Goal: Task Accomplishment & Management: Complete application form

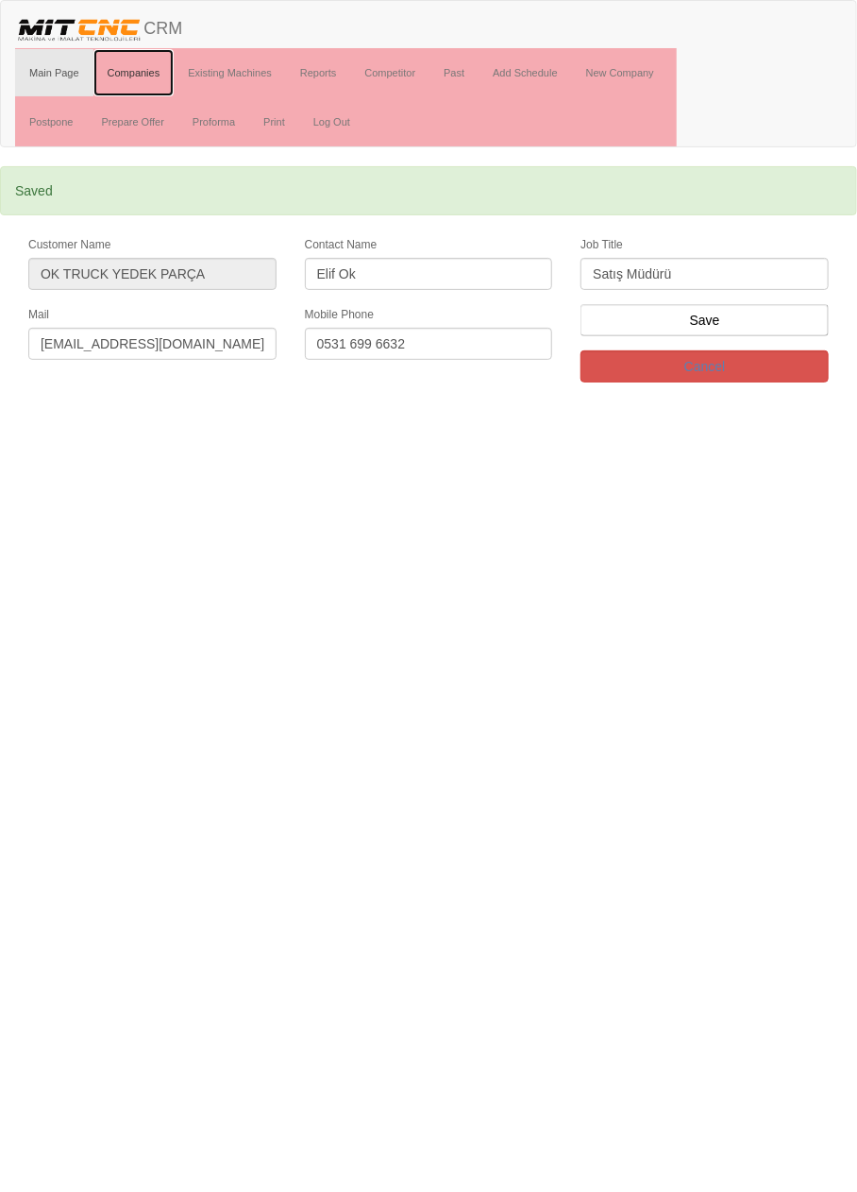
click at [152, 71] on link "Companies" at bounding box center [133, 72] width 81 height 47
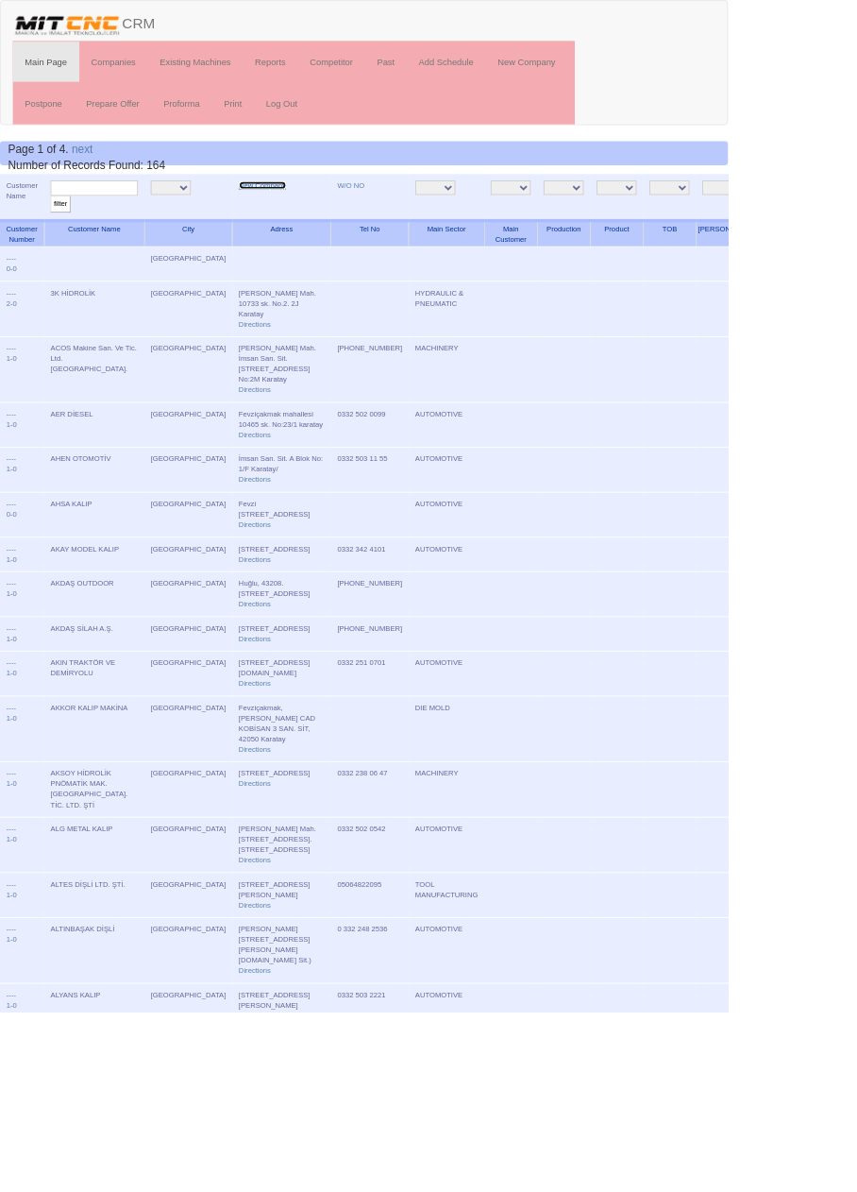
click at [281, 220] on link "New Company" at bounding box center [309, 217] width 56 height 9
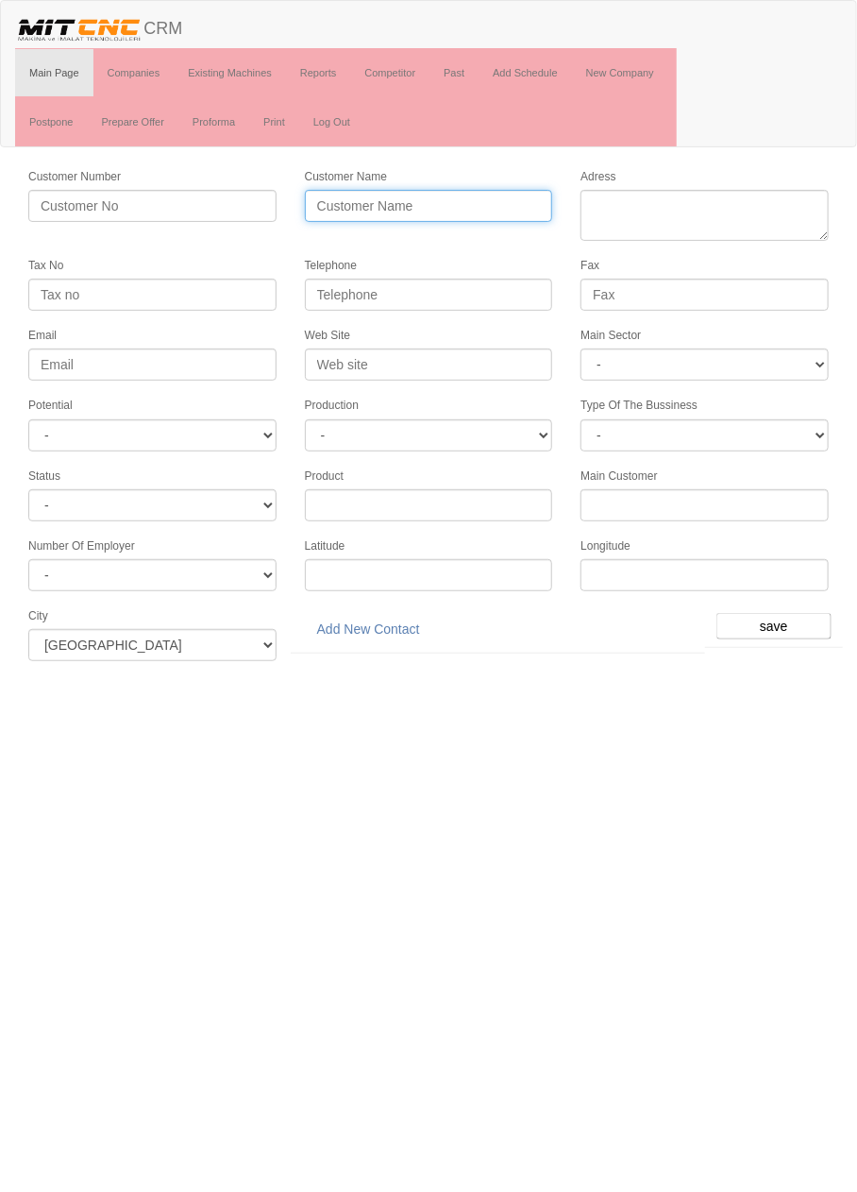
click at [370, 205] on input "Customer Name" at bounding box center [429, 206] width 248 height 32
type input "BULDUK OTOMOTİV"
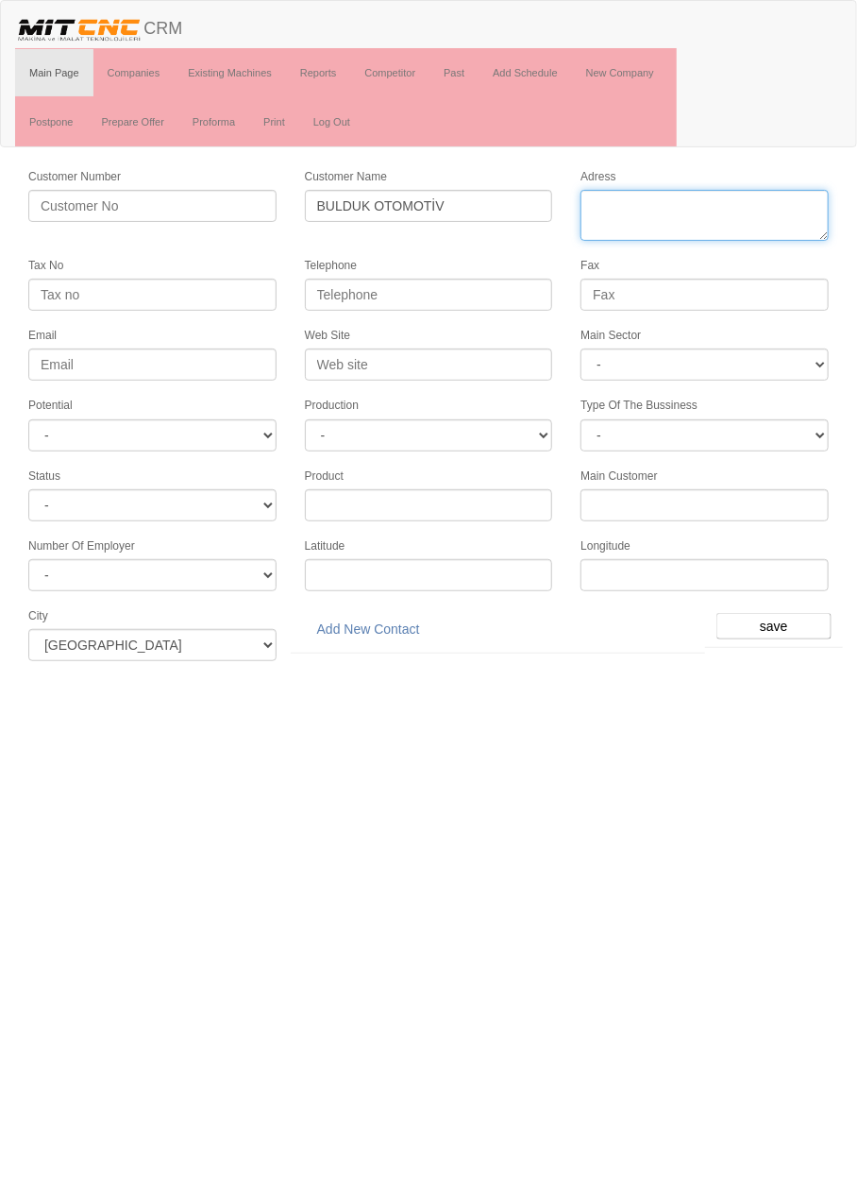
click at [771, 211] on textarea "Adress" at bounding box center [705, 215] width 248 height 51
paste textarea "Fevzi Çakmak Mah. 10762 Sk. No: 1/F (Kobisan 1 Sanayi Sitesi) Karatay"
click at [757, 219] on textarea "Adress" at bounding box center [705, 215] width 248 height 51
click at [616, 228] on textarea "Adress" at bounding box center [705, 215] width 248 height 51
type textarea "[PERSON_NAME] Mah. [STREET_ADDRESS] [STREET_ADDRESS]"
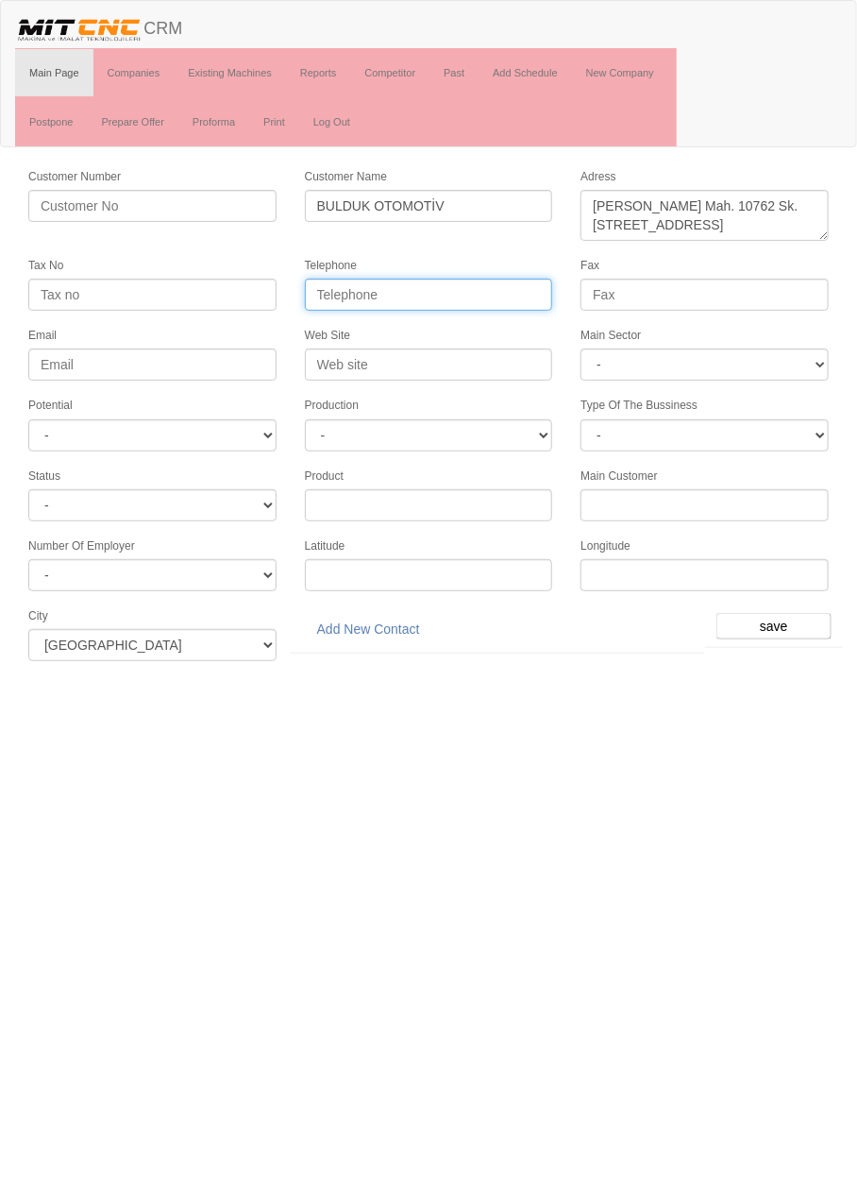
click at [502, 294] on input "Telephone" at bounding box center [429, 295] width 248 height 32
paste input "0 332 249 04 68"
type input "0 332 249 04 68"
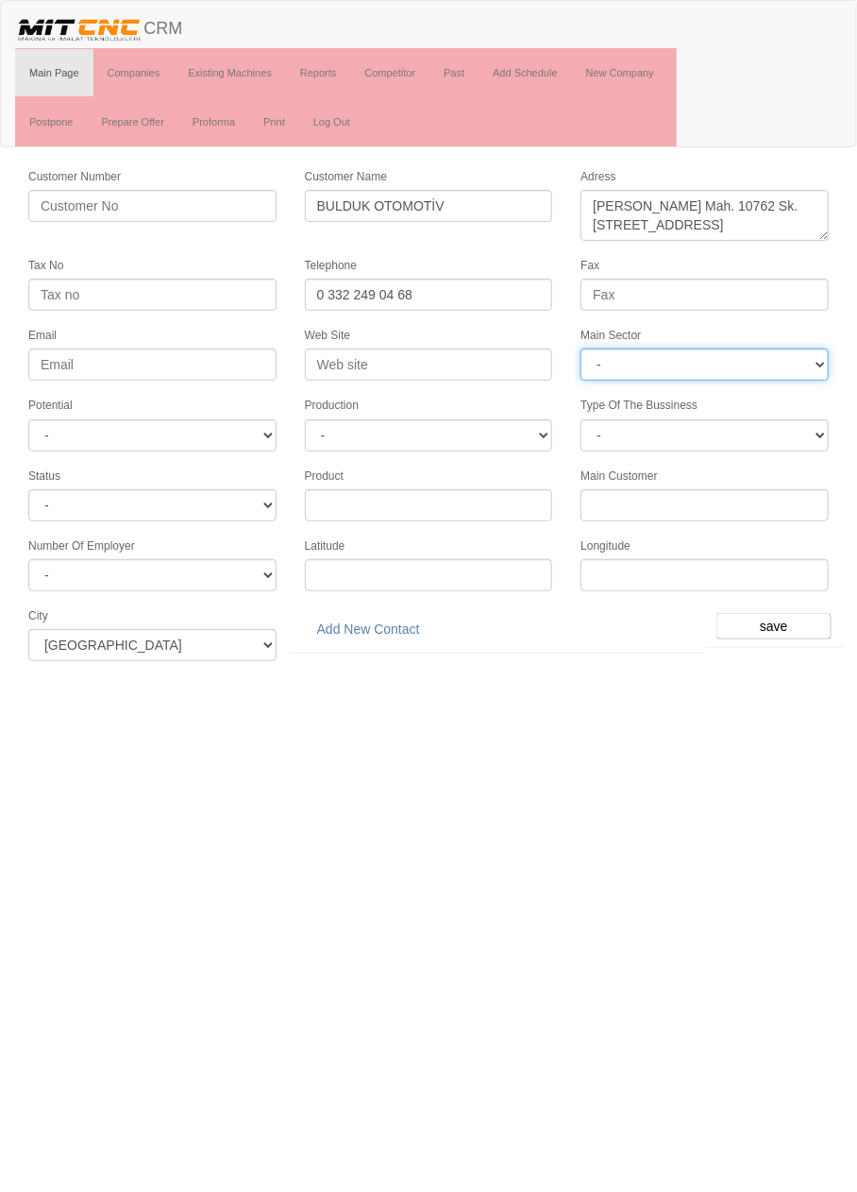
click at [736, 356] on select "- DIE MOLD MACHINERY DEFENCE ELECTRICAL COMPONENTS MEDICAL TOOL MANUFACTURING J…" at bounding box center [705, 364] width 248 height 32
select select "370"
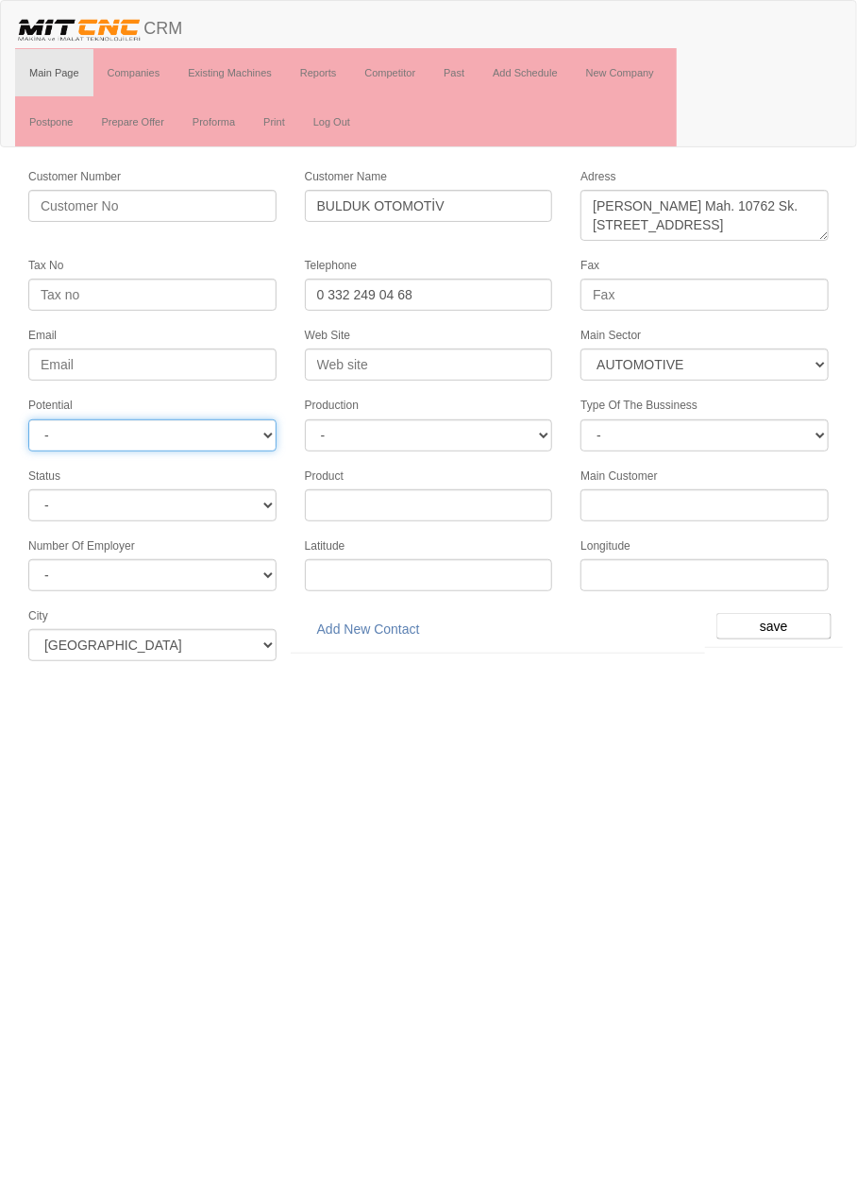
click at [237, 439] on select "- A1 A2 A3 B1 B2 B3 C1 C2 C3" at bounding box center [152, 435] width 248 height 32
select select "6"
click at [784, 613] on input "save" at bounding box center [774, 626] width 115 height 26
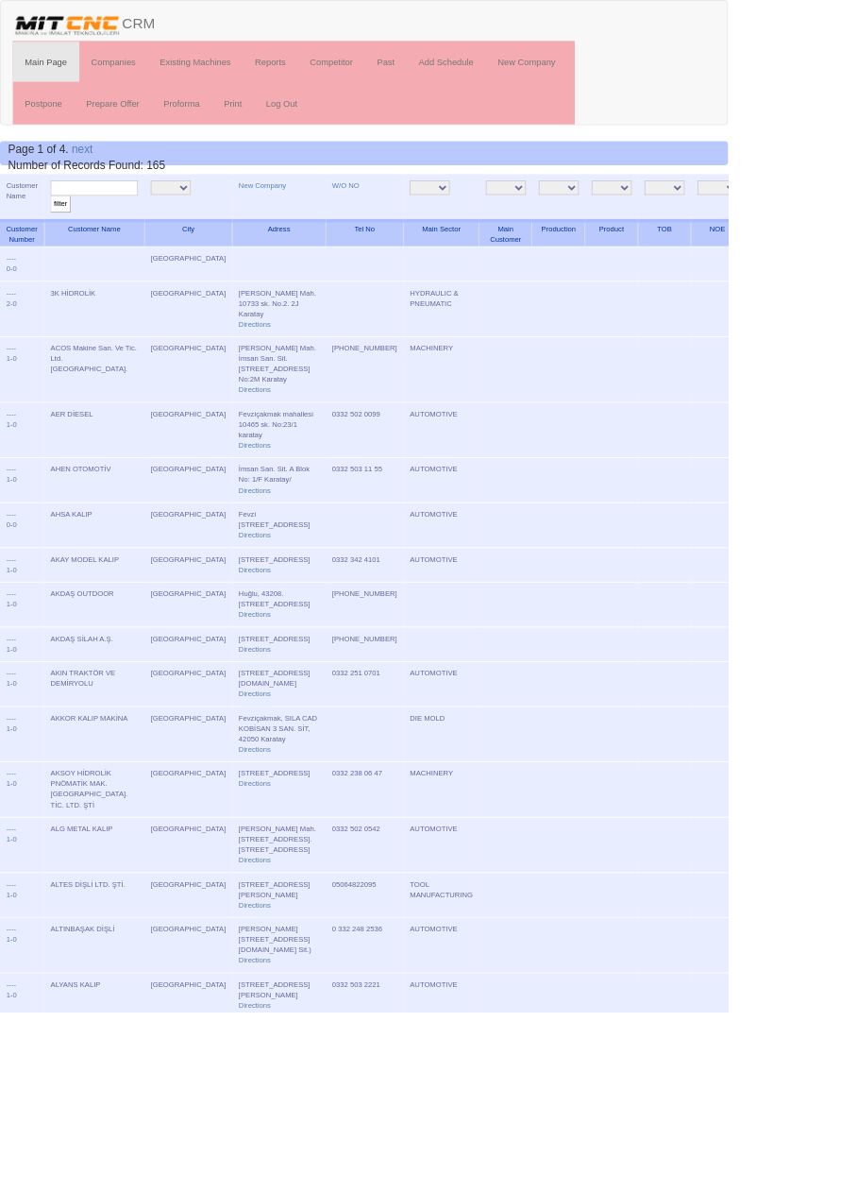
click at [145, 218] on input "text" at bounding box center [110, 221] width 103 height 18
type input "Bulduk oto"
click at [59, 230] on input "filter" at bounding box center [71, 240] width 24 height 20
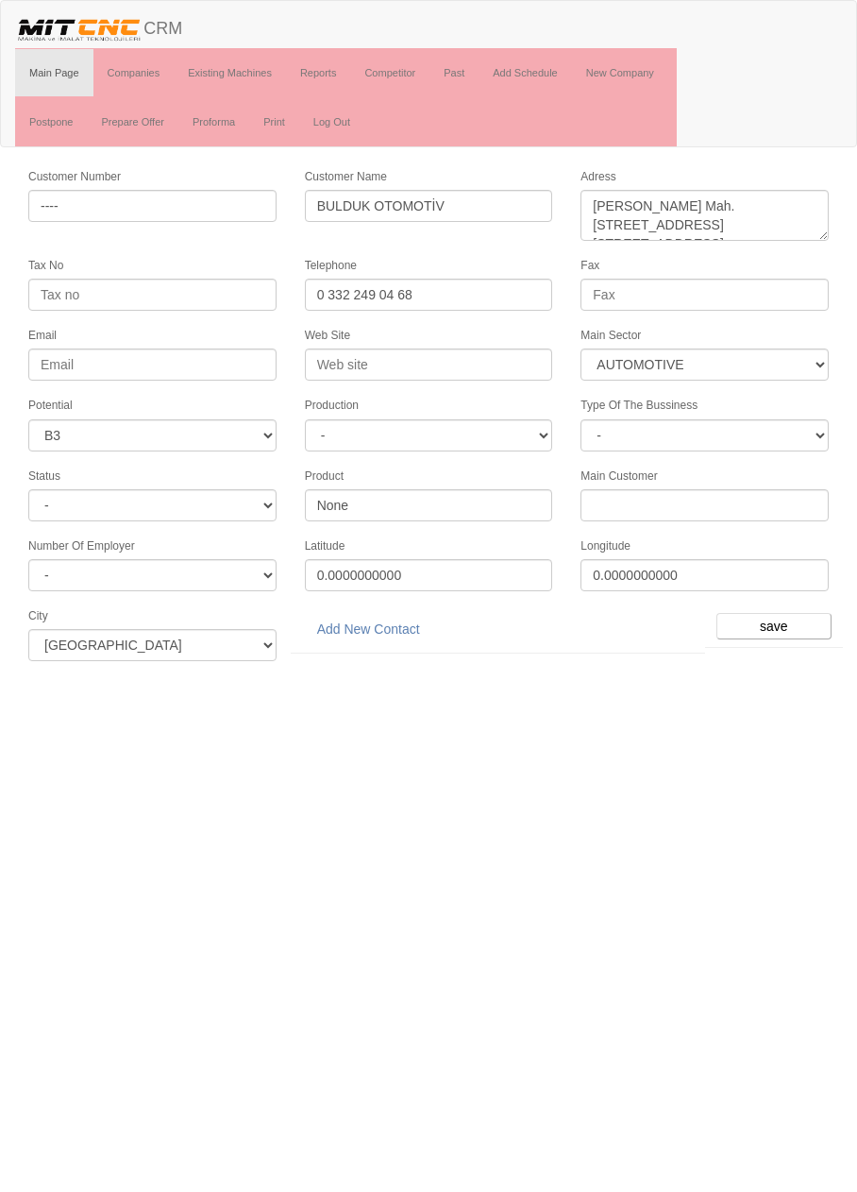
select select "370"
select select "6"
click at [385, 619] on link "Add New Contact" at bounding box center [368, 629] width 127 height 32
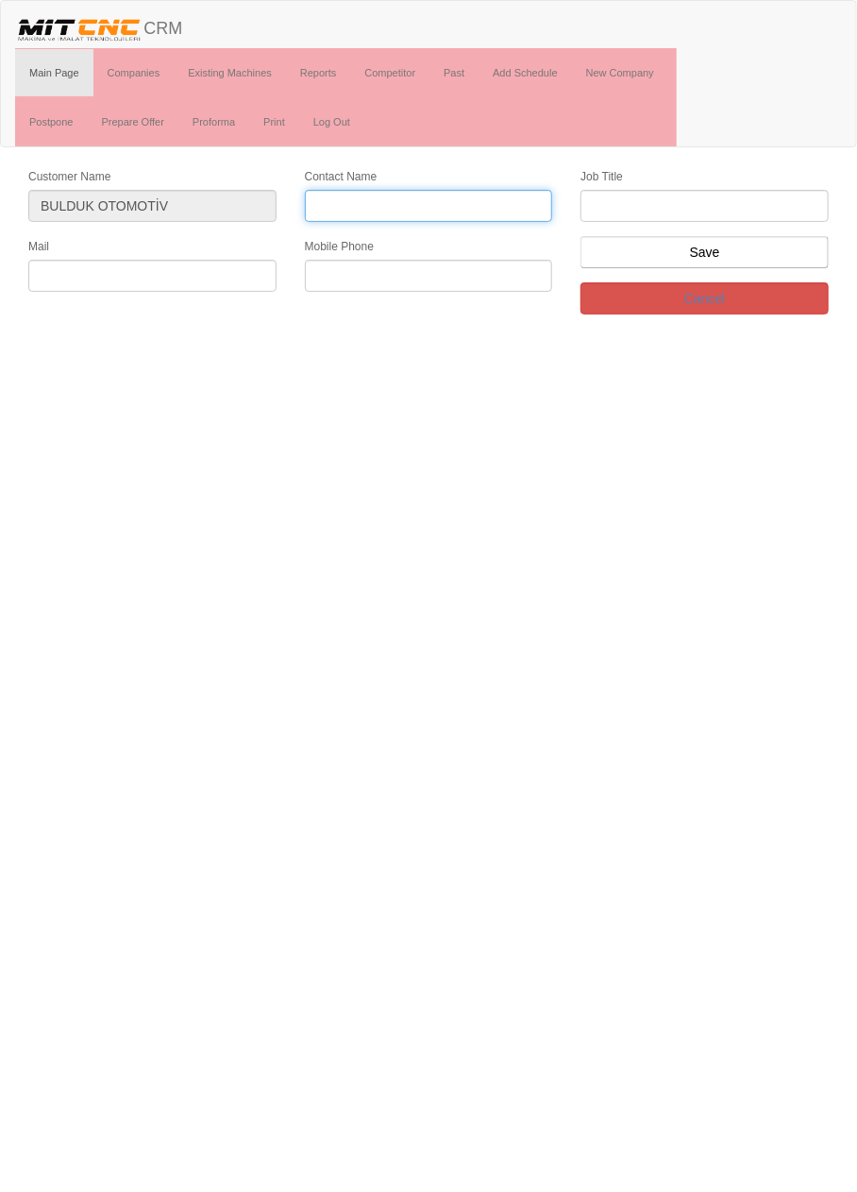
click at [511, 202] on input "Contact Name" at bounding box center [429, 206] width 248 height 32
type input "[PERSON_NAME]"
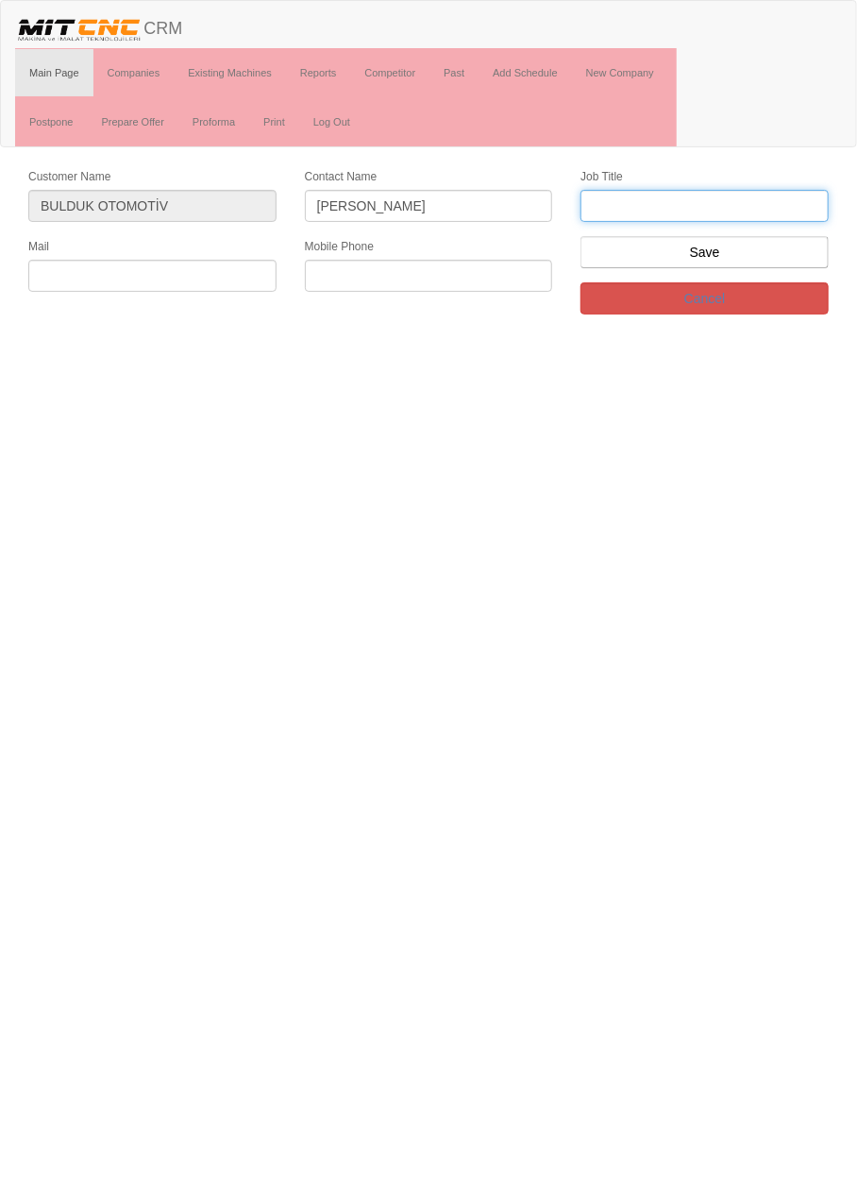
click at [774, 206] on input "text" at bounding box center [705, 206] width 248 height 32
type input "Firma Sahibi"
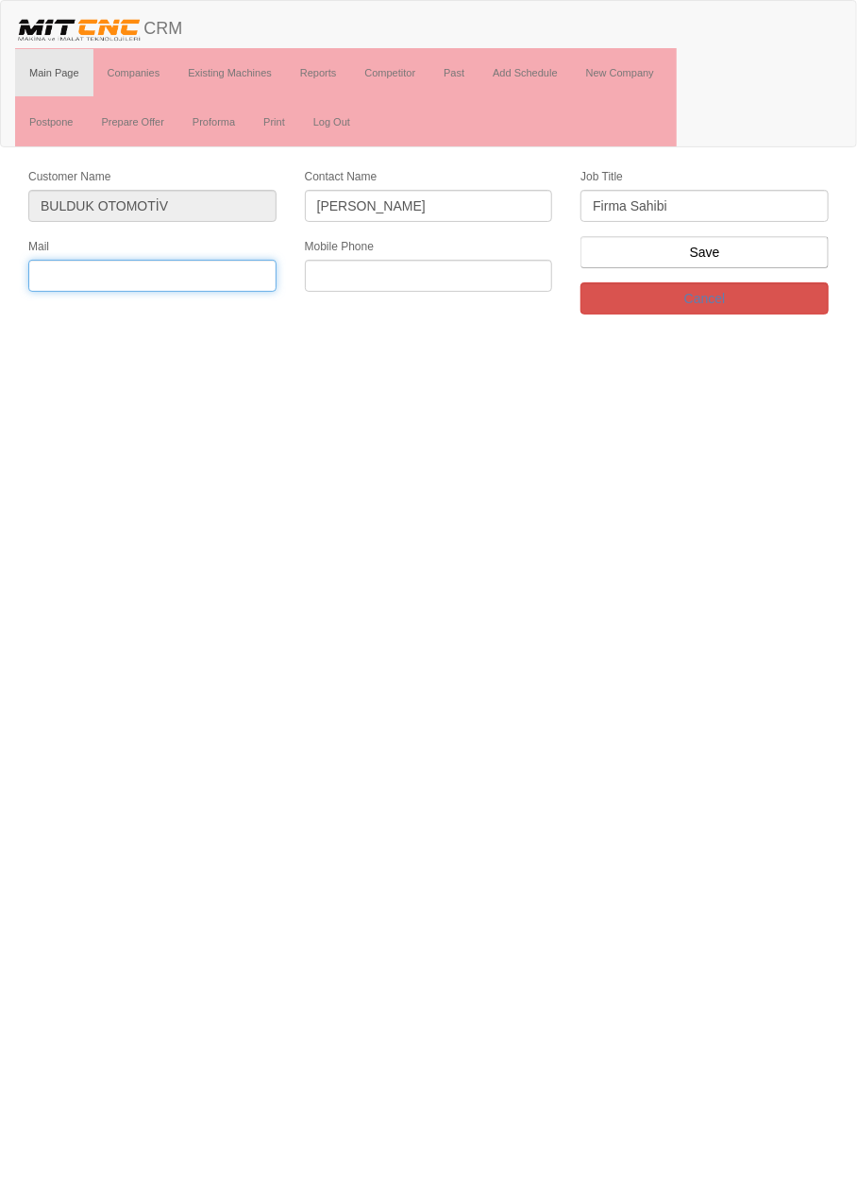
click at [234, 273] on input "text" at bounding box center [152, 276] width 248 height 32
click at [209, 276] on input "text" at bounding box center [152, 276] width 248 height 32
type input "Bulduk"
type input "bulduk_otomotiv@hotmail.com"
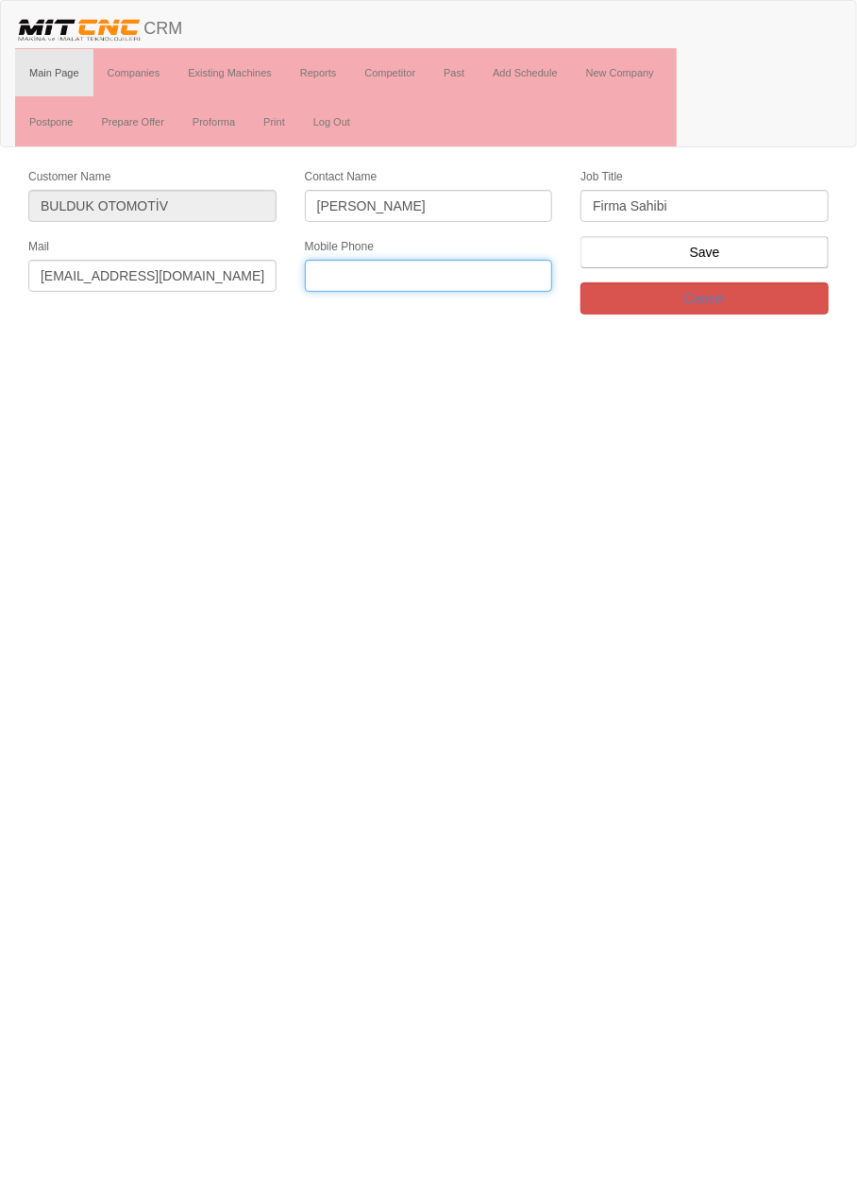
click at [520, 275] on input "text" at bounding box center [429, 276] width 248 height 32
paste input "0 332 249 04 68"
click at [398, 275] on input "0 332 249 04 68" at bounding box center [429, 276] width 248 height 32
type input "0 332 249 0468"
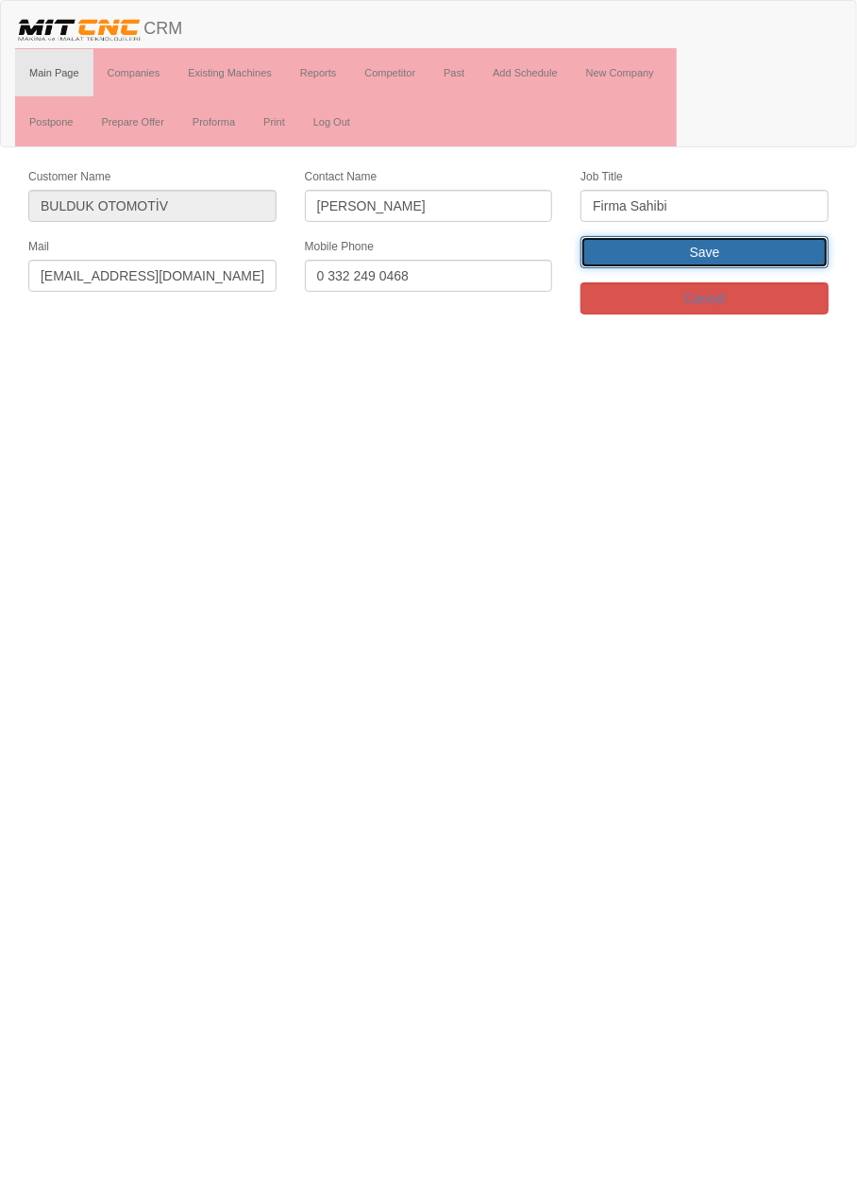
click at [772, 256] on input "Save" at bounding box center [705, 252] width 248 height 32
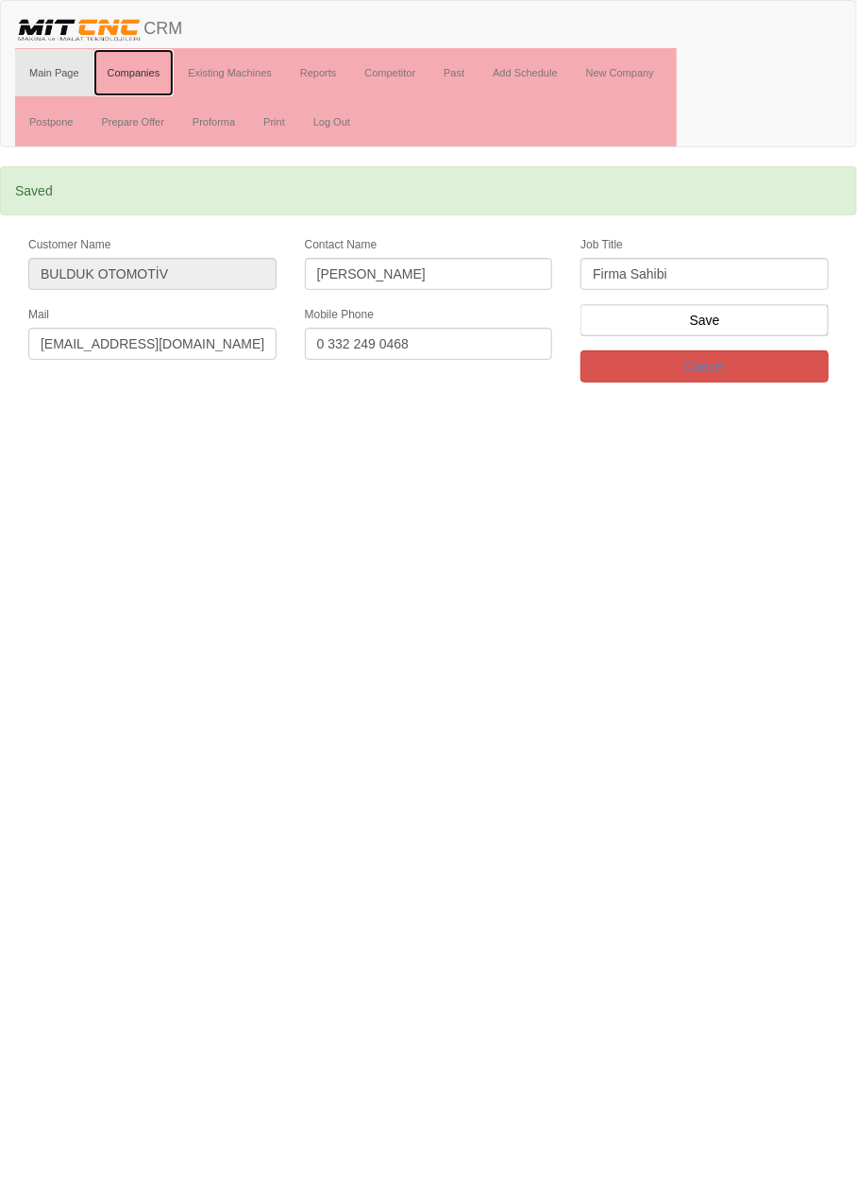
click at [133, 72] on link "Companies" at bounding box center [133, 72] width 81 height 47
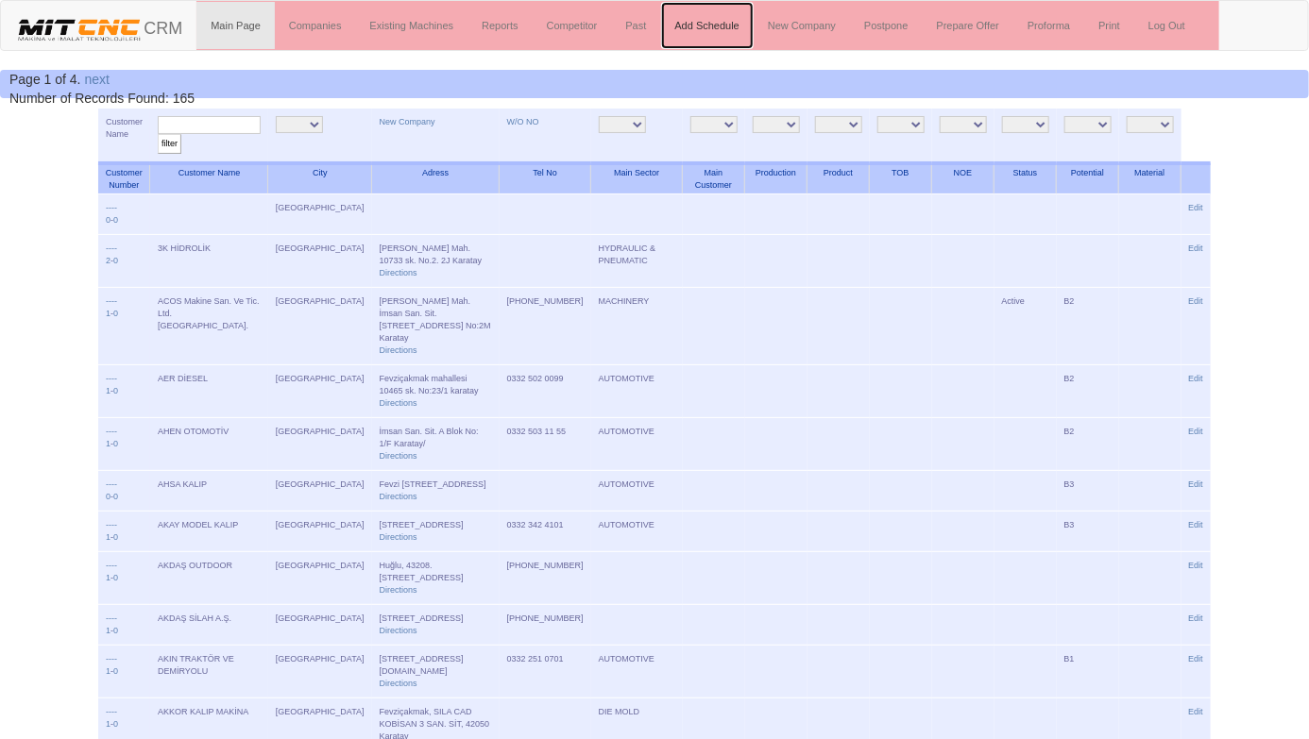
click at [722, 24] on link "Add Schedule" at bounding box center [707, 25] width 93 height 47
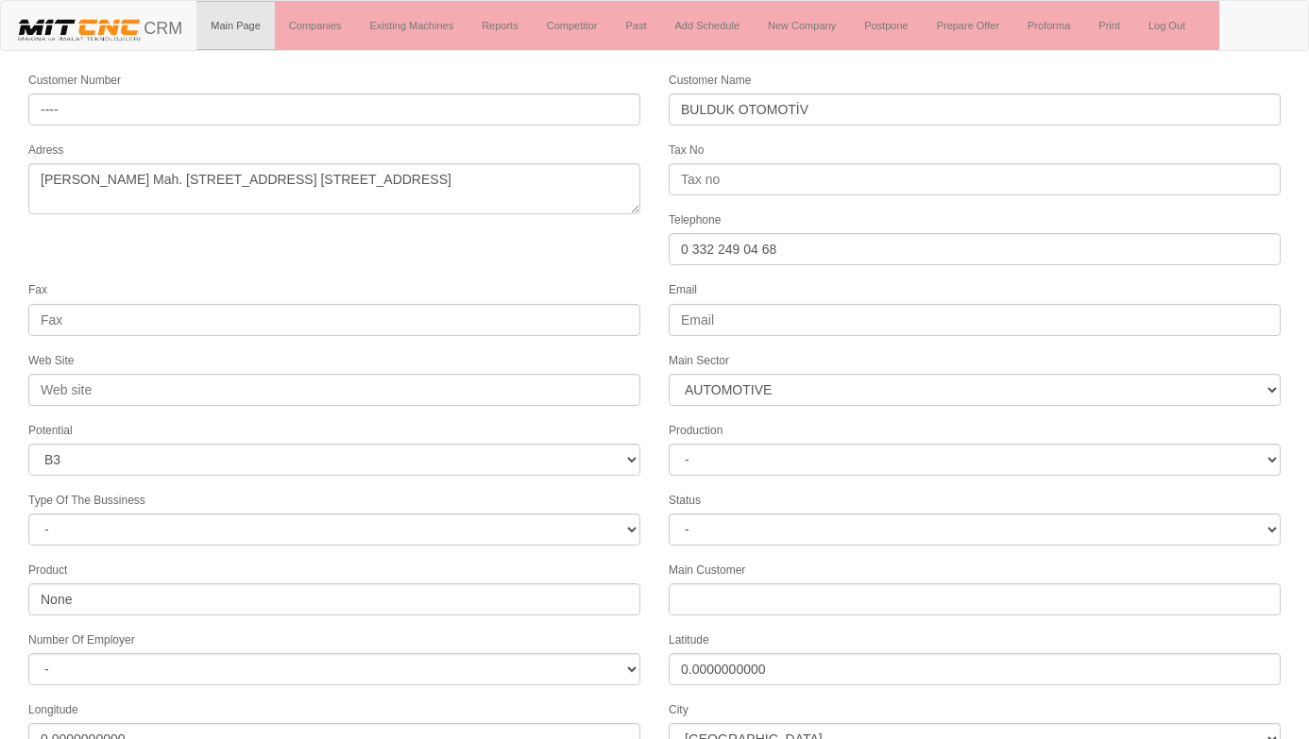
select select "370"
select select "6"
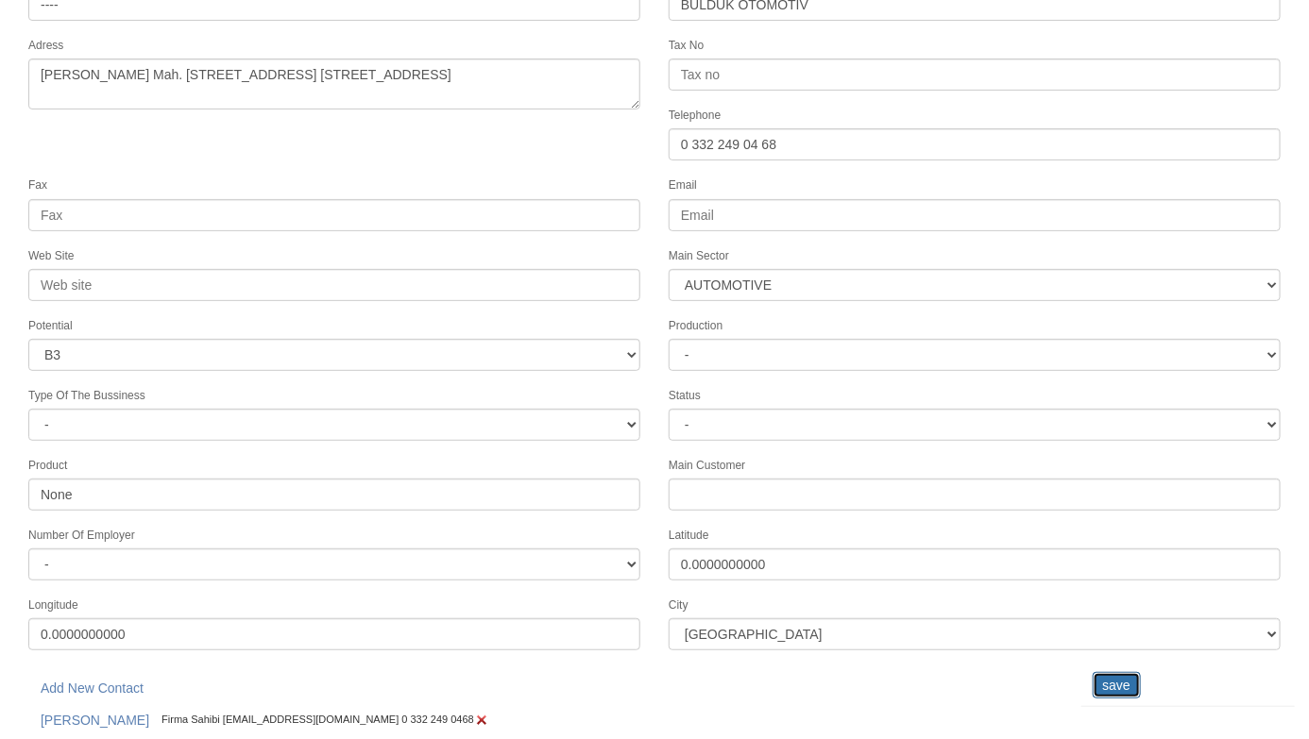
click at [1127, 672] on input "save" at bounding box center [1117, 685] width 48 height 26
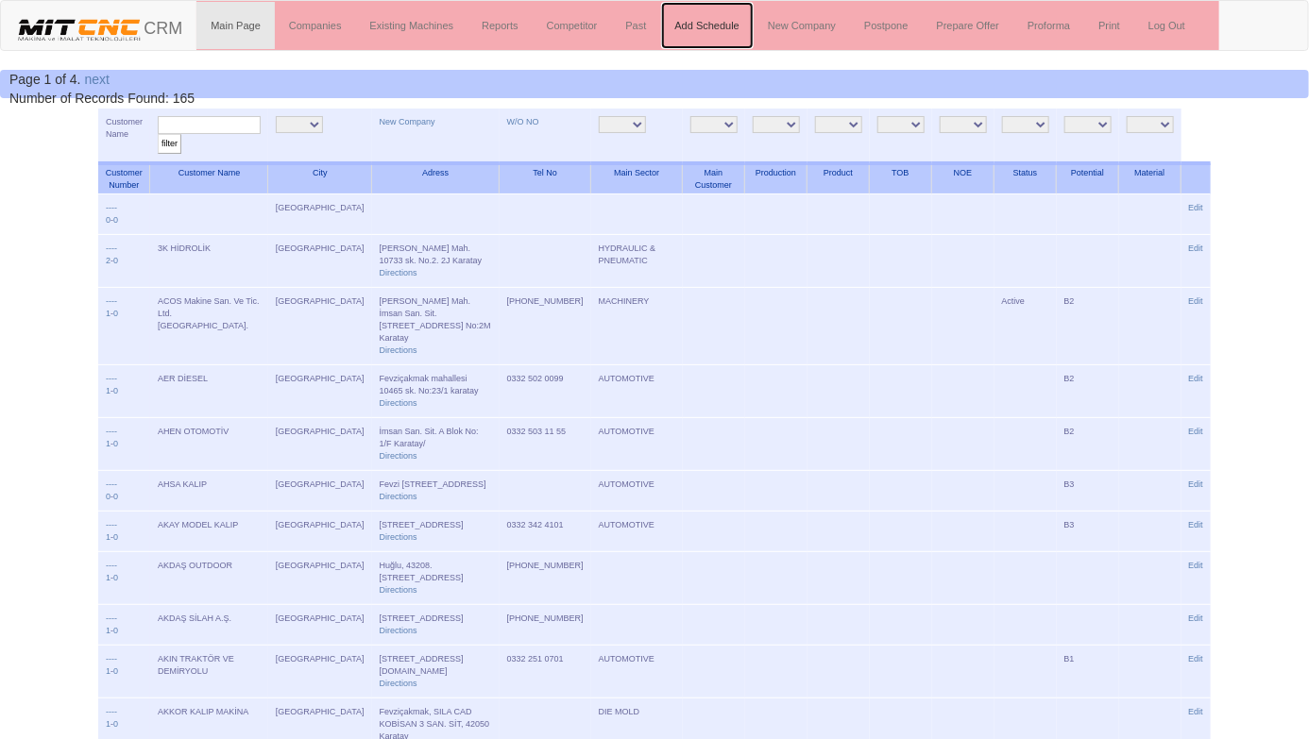
click at [720, 25] on link "Add Schedule" at bounding box center [707, 25] width 93 height 47
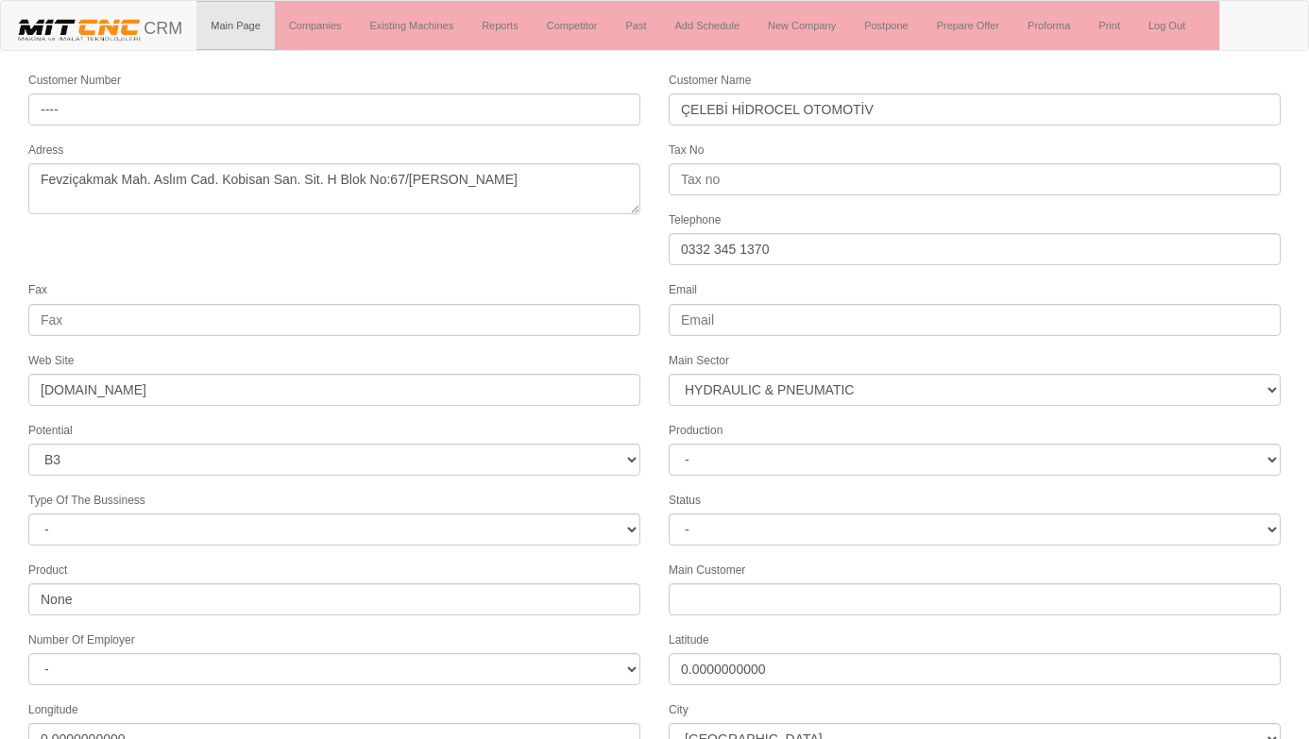
select select "372"
select select "6"
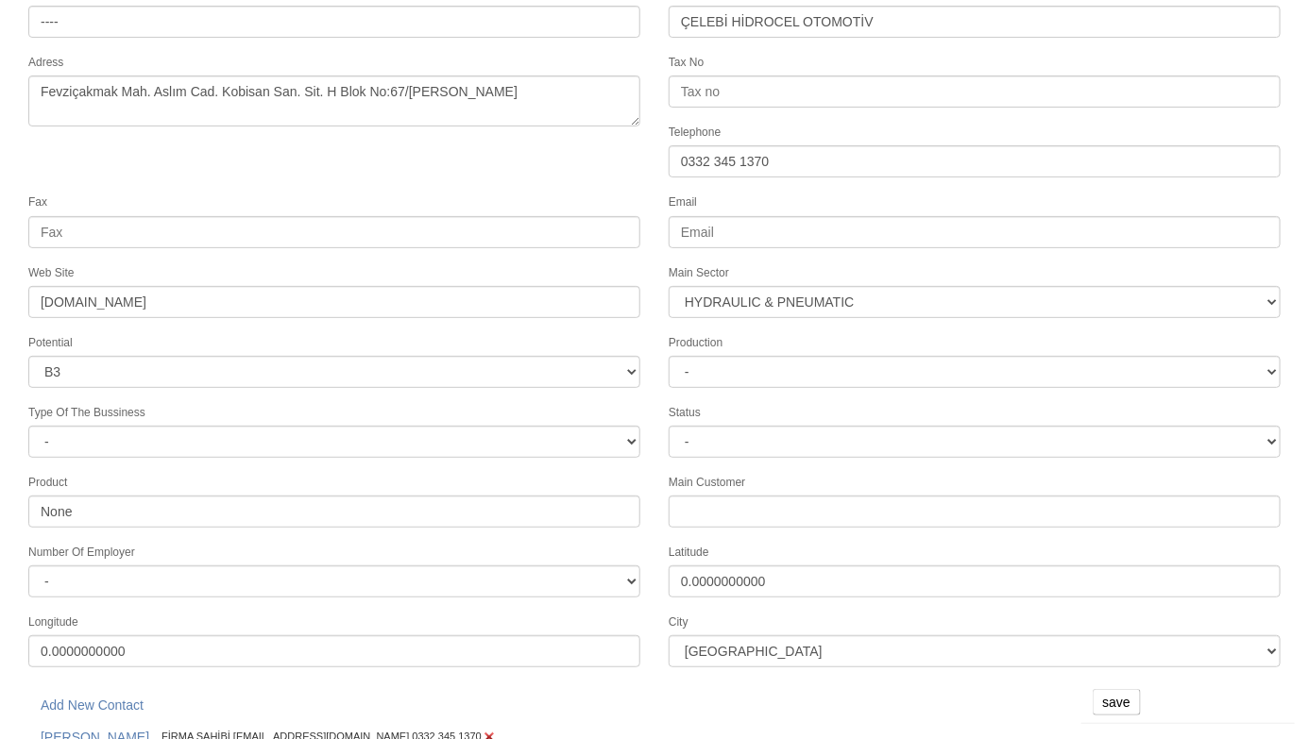
scroll to position [151, 0]
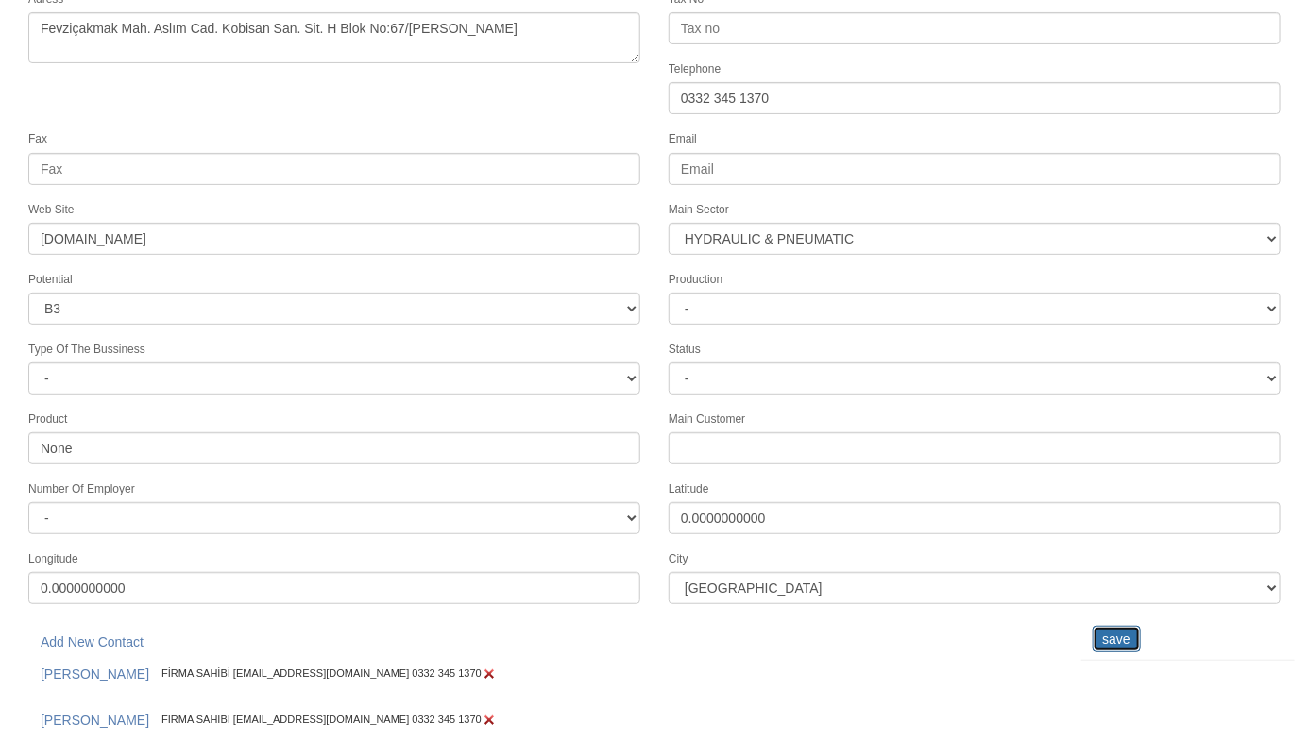
click at [1124, 626] on input "save" at bounding box center [1117, 639] width 48 height 26
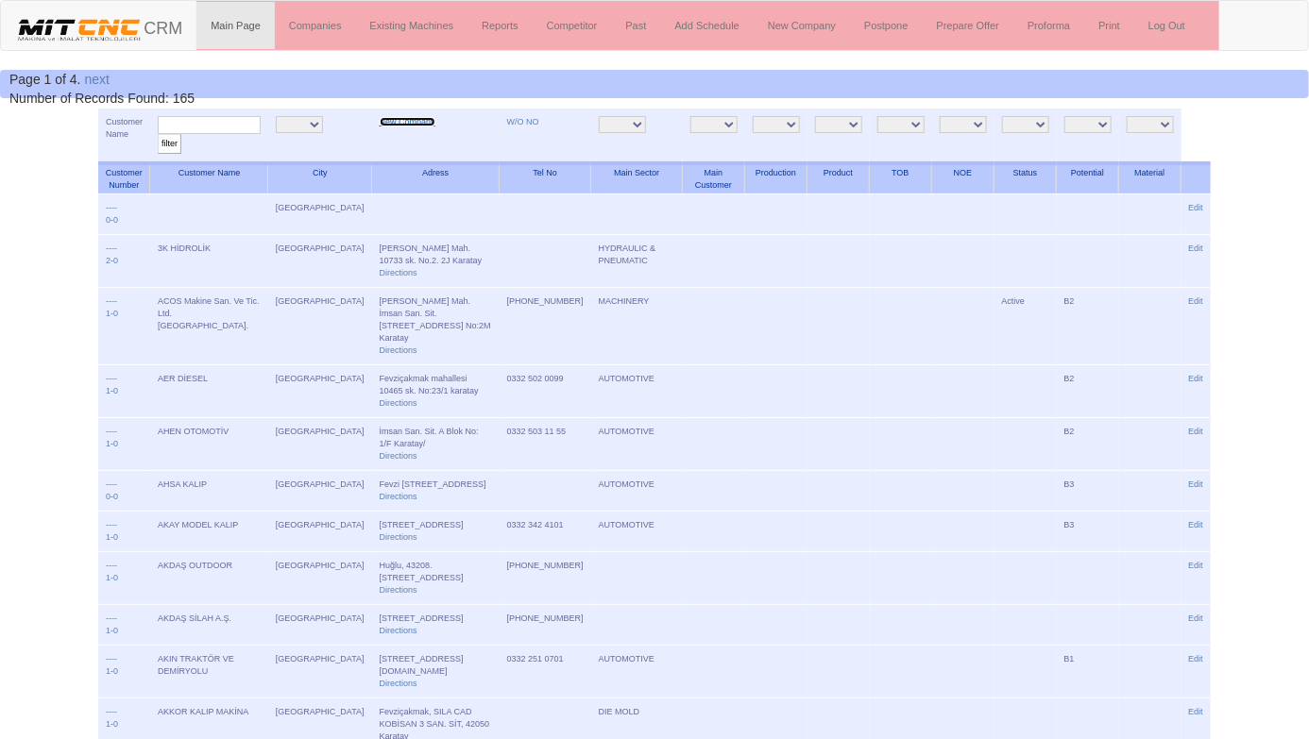
click at [380, 120] on link "New Company" at bounding box center [408, 121] width 56 height 9
click at [719, 26] on link "Add Schedule" at bounding box center [707, 25] width 93 height 47
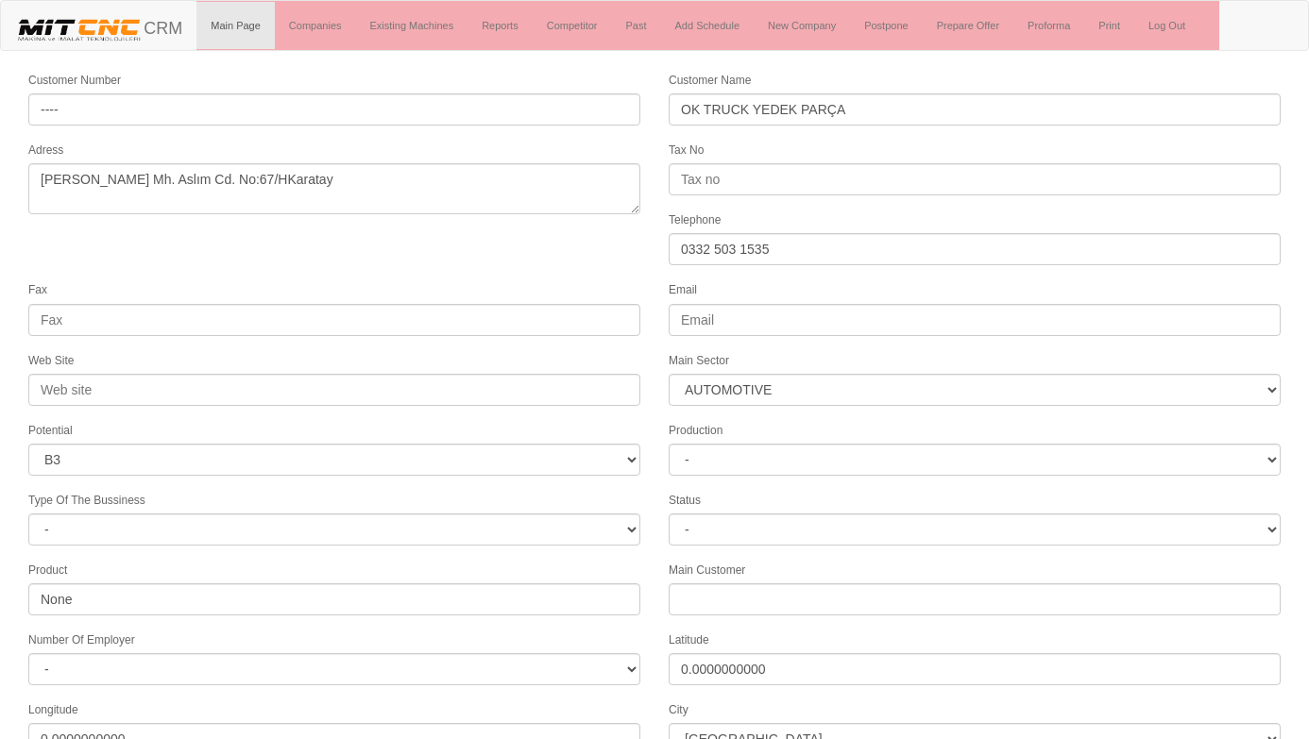
select select "370"
select select "6"
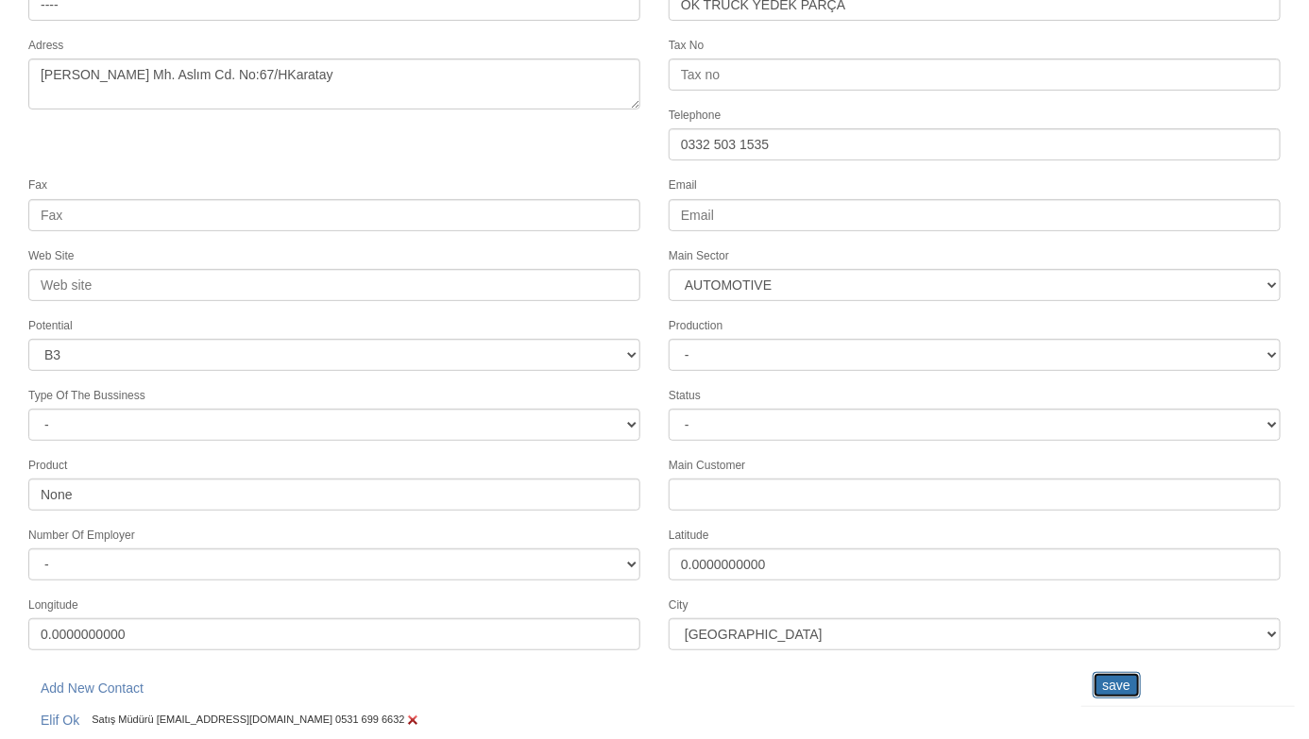
click at [1125, 672] on input "save" at bounding box center [1117, 685] width 48 height 26
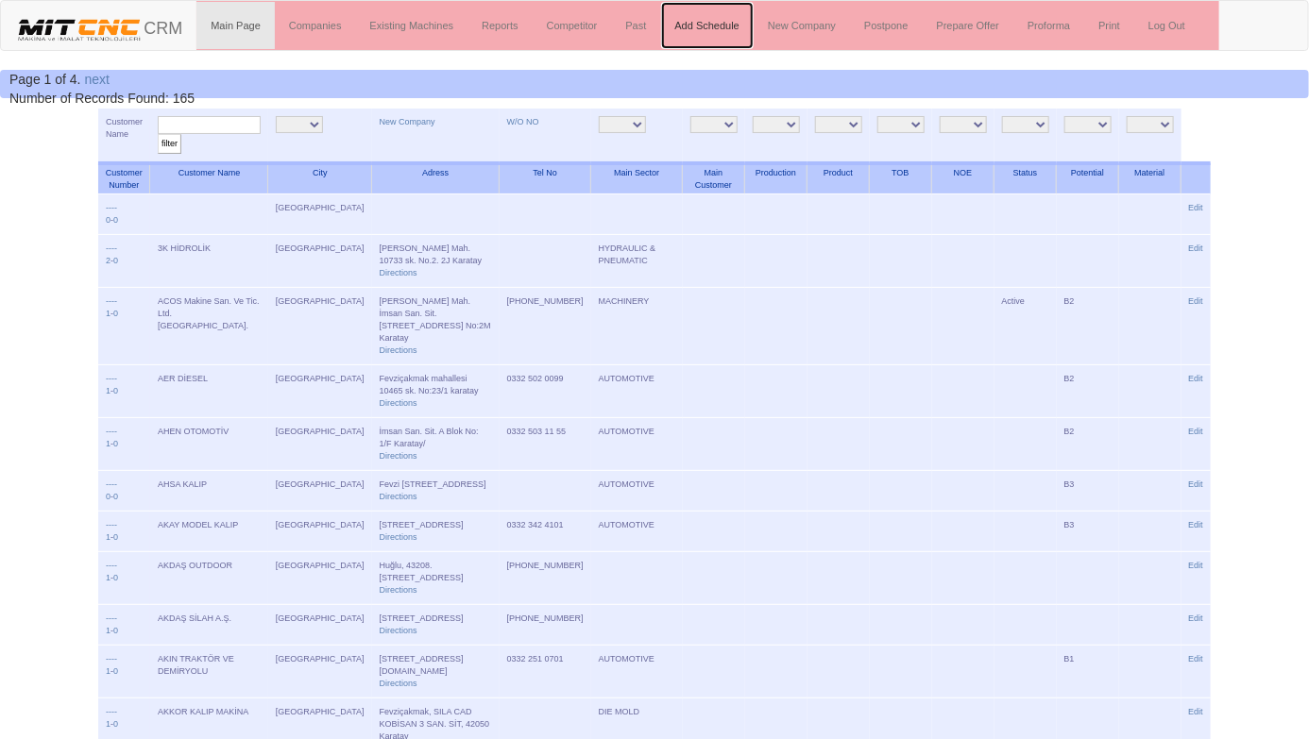
click at [725, 20] on link "Add Schedule" at bounding box center [707, 25] width 93 height 47
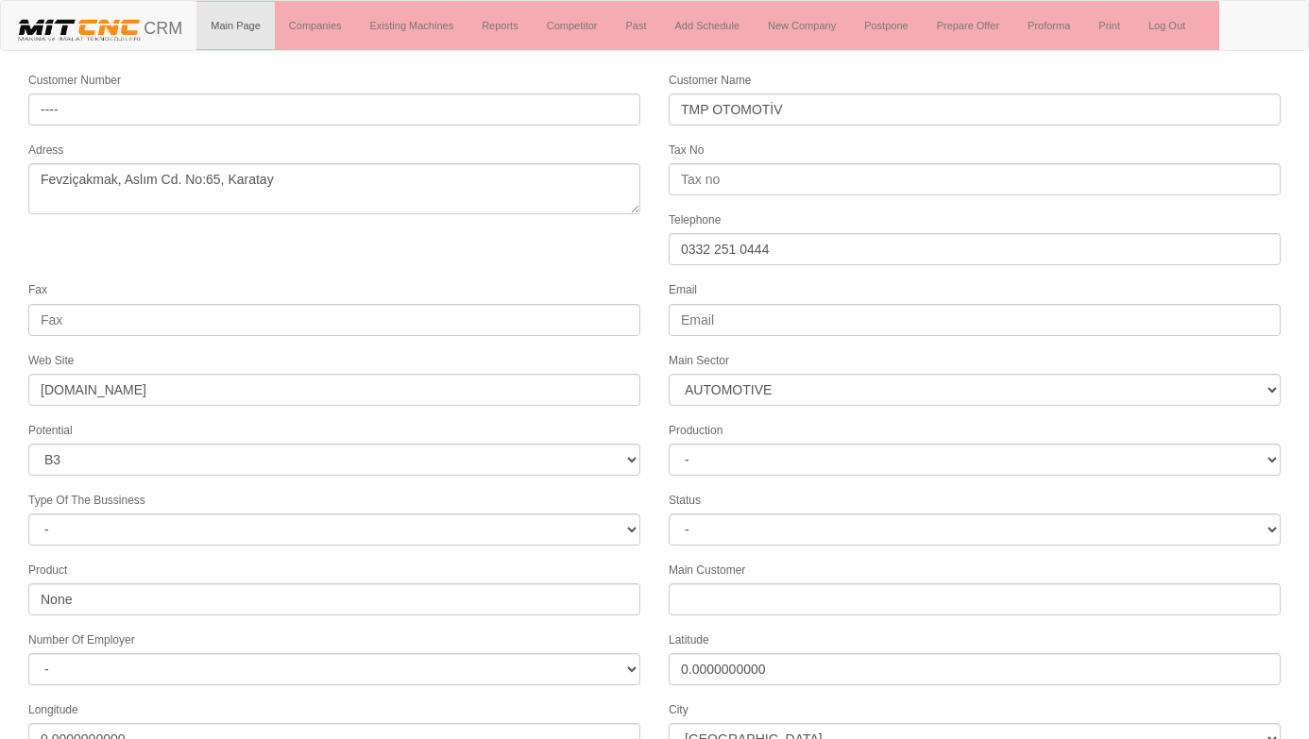
select select "370"
select select "6"
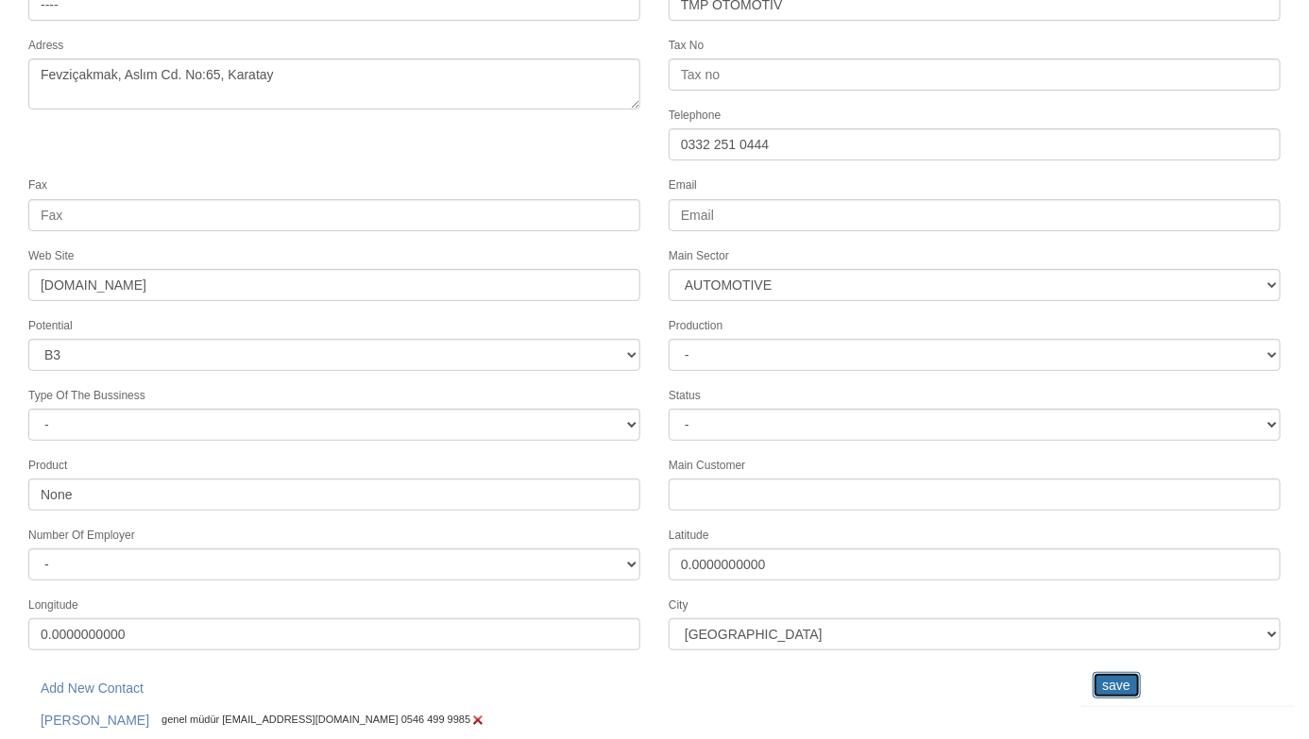
click at [1118, 672] on input "save" at bounding box center [1117, 685] width 48 height 26
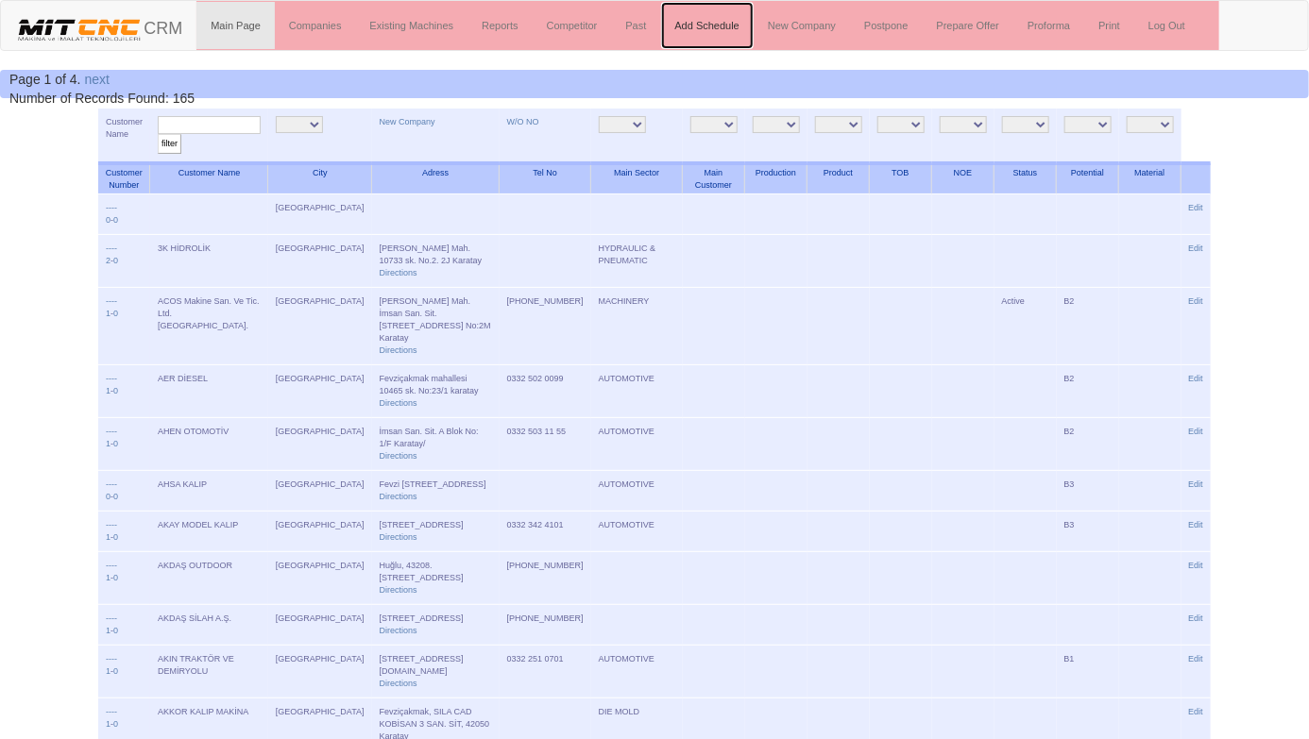
click at [705, 25] on link "Add Schedule" at bounding box center [707, 25] width 93 height 47
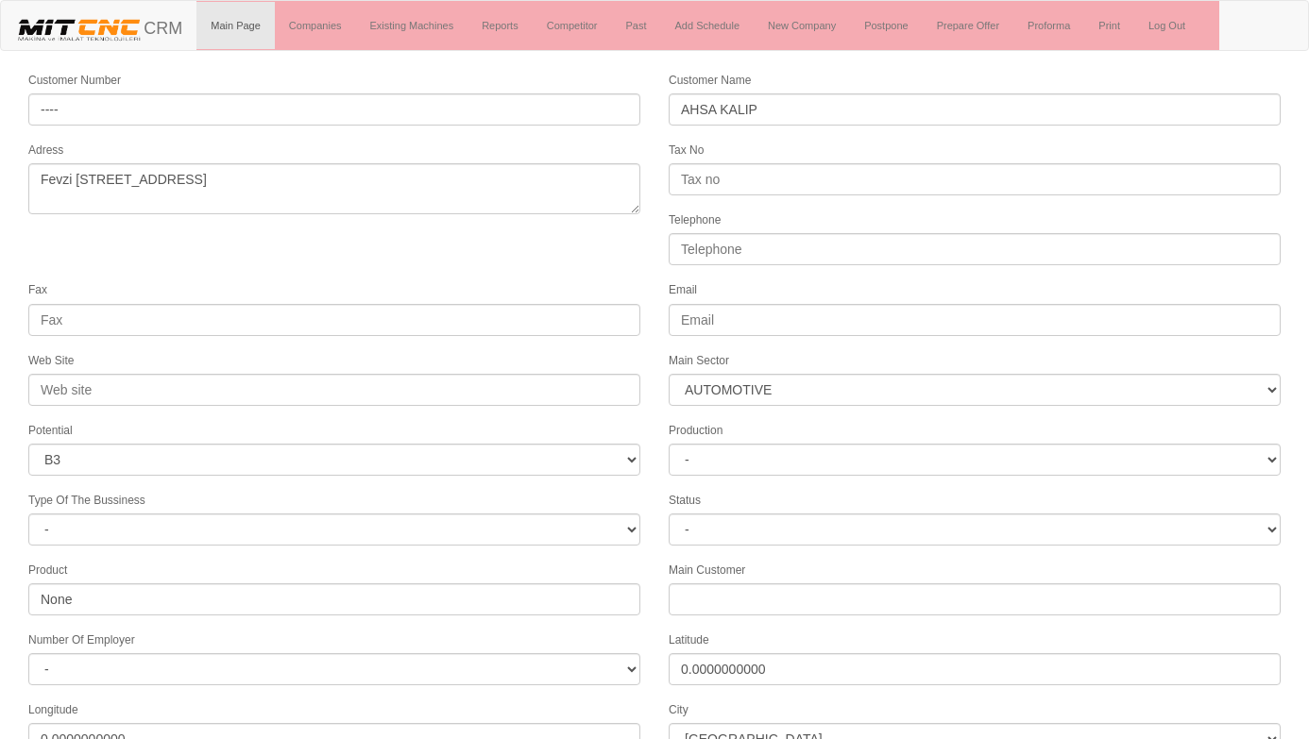
select select "370"
select select "6"
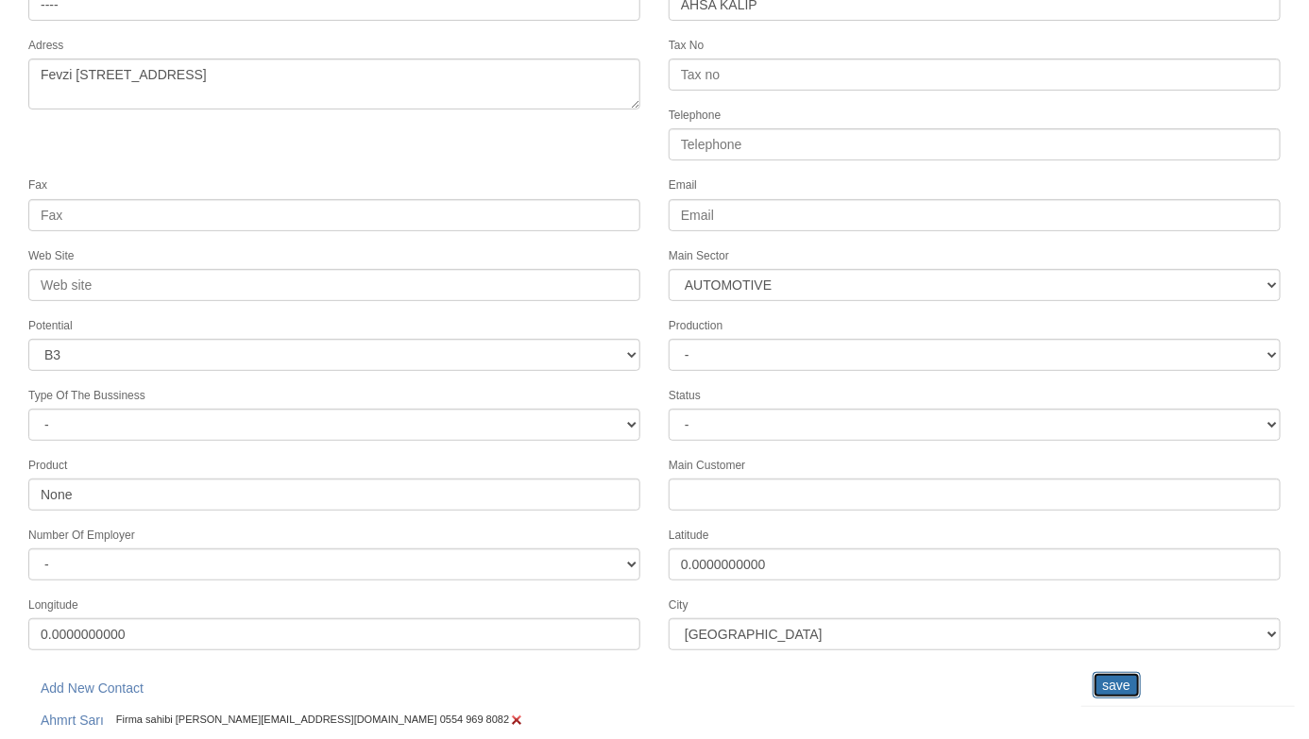
click at [1120, 672] on input "save" at bounding box center [1117, 685] width 48 height 26
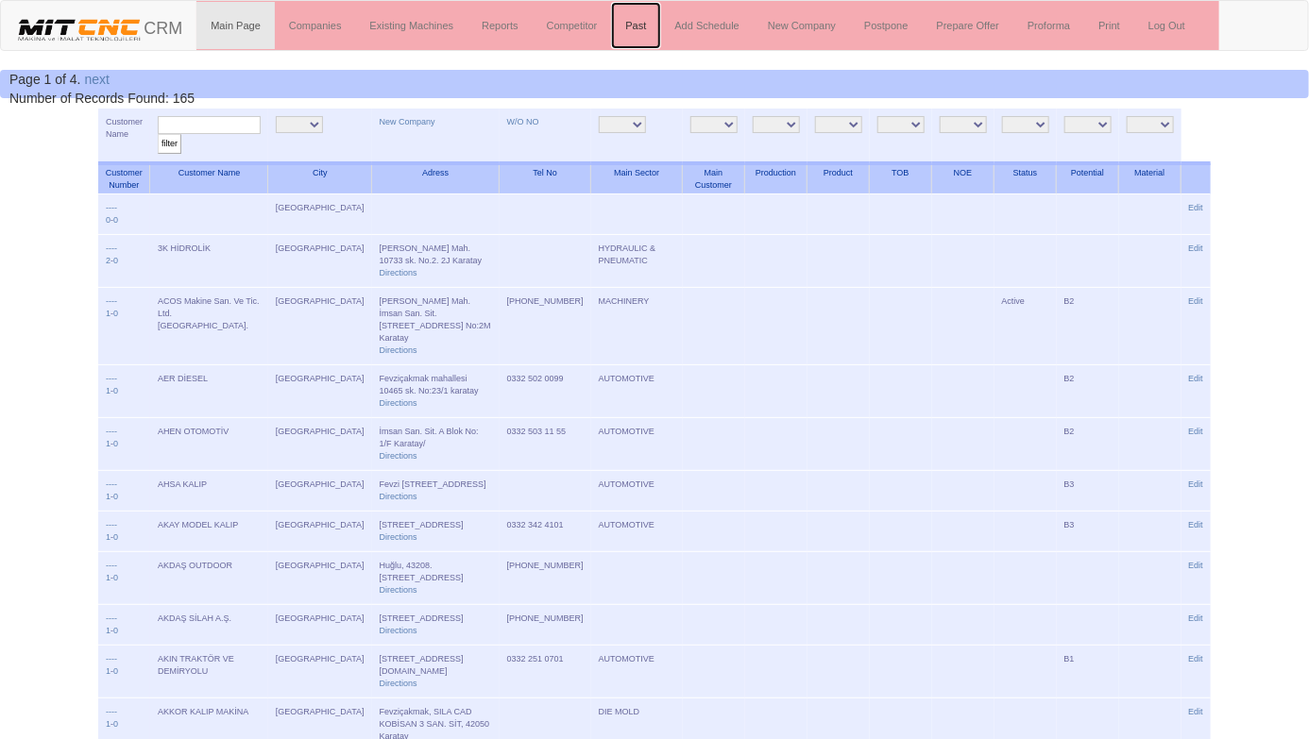
click at [642, 25] on link "Past" at bounding box center [635, 25] width 49 height 47
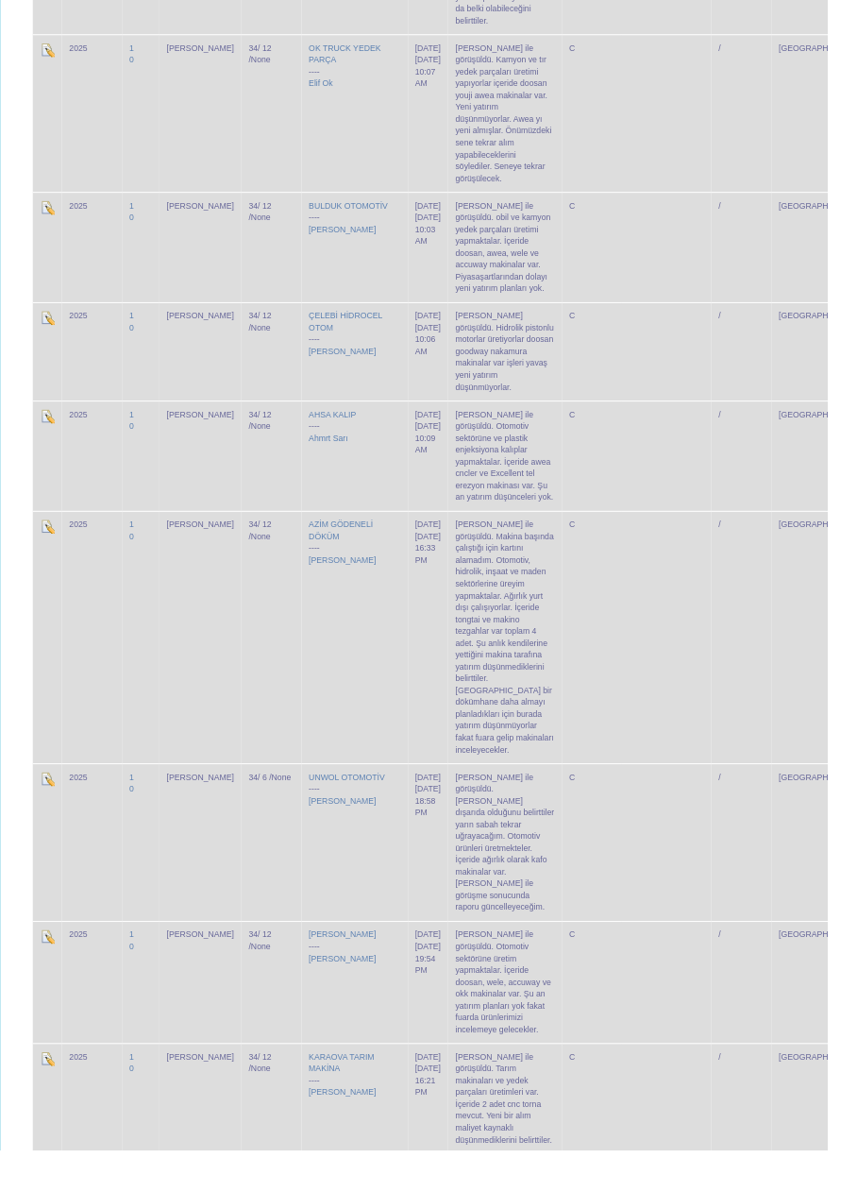
click at [645, 738] on td at bounding box center [691, 872] width 93 height 163
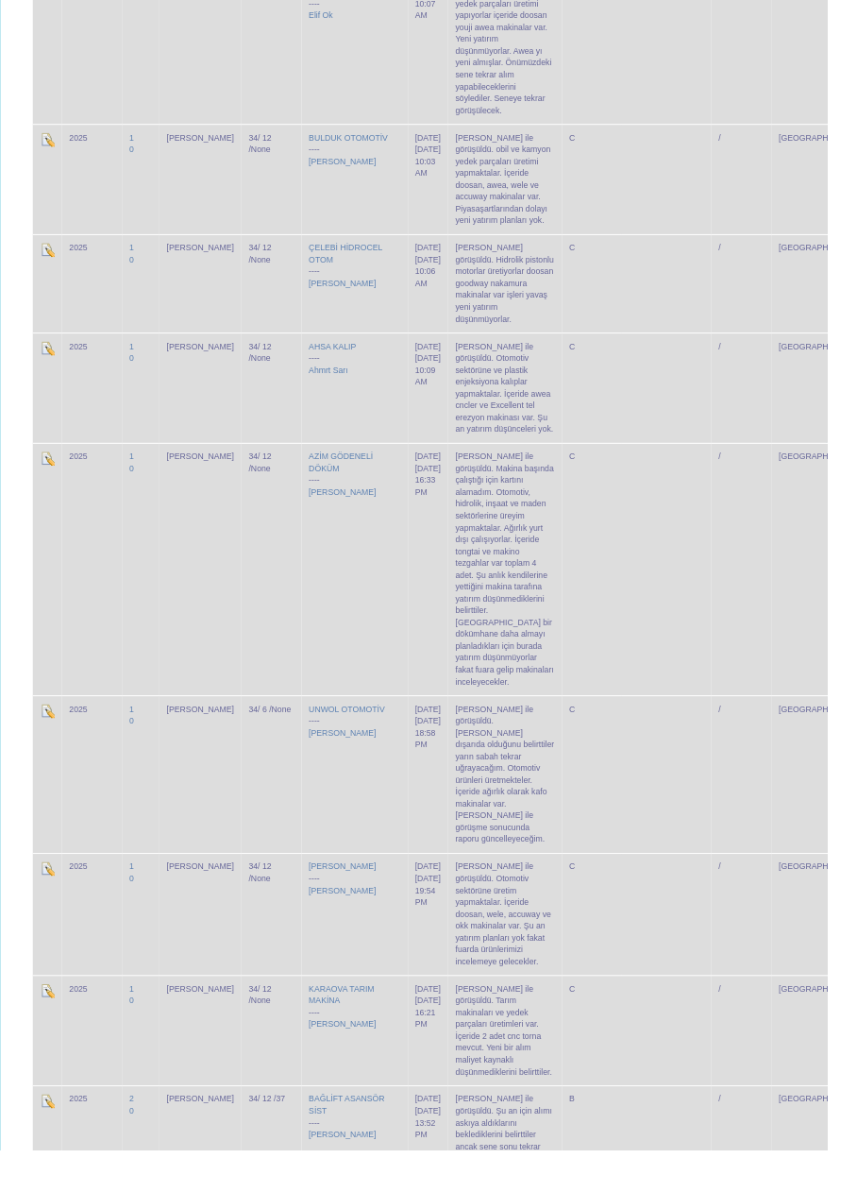
scroll to position [587, 0]
